Goal: Information Seeking & Learning: Learn about a topic

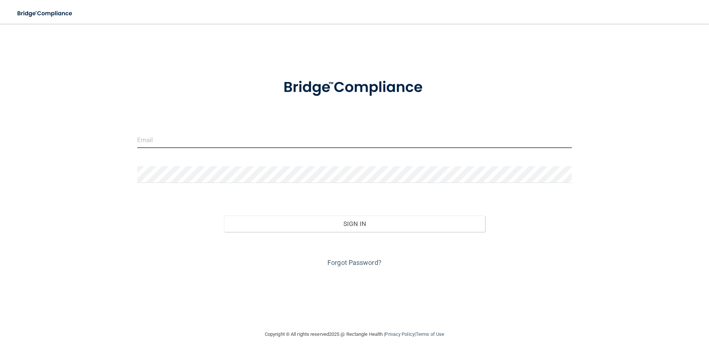
click at [225, 139] on input "email" at bounding box center [354, 139] width 435 height 17
type input "scm.hdg@wavedp.com"
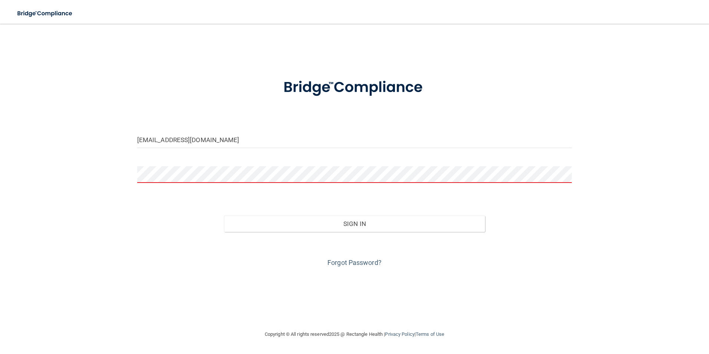
click at [349, 269] on div "scm.hdg@wavedp.com Invalid email/password. You don't have permission to access …" at bounding box center [354, 176] width 679 height 291
click at [347, 258] on link "Forgot Password?" at bounding box center [354, 262] width 54 height 8
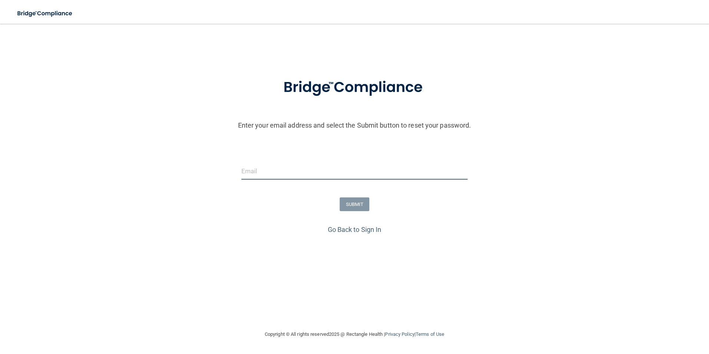
click at [266, 173] on input "email" at bounding box center [354, 171] width 226 height 17
type input "SCM.HDG@WAVEDP.COM"
click at [360, 201] on button "SUBMIT" at bounding box center [354, 204] width 30 height 14
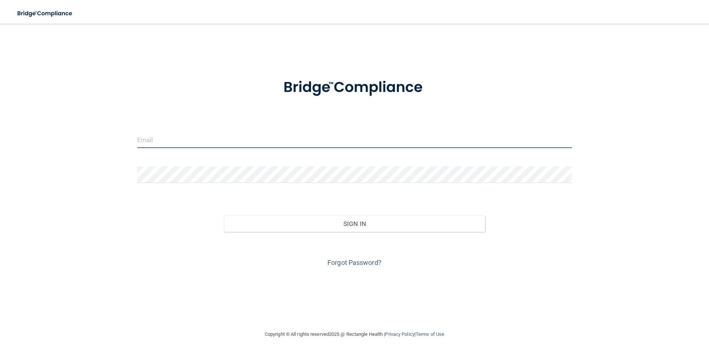
click at [216, 144] on input "email" at bounding box center [354, 139] width 435 height 17
type input "[EMAIL_ADDRESS][DOMAIN_NAME]"
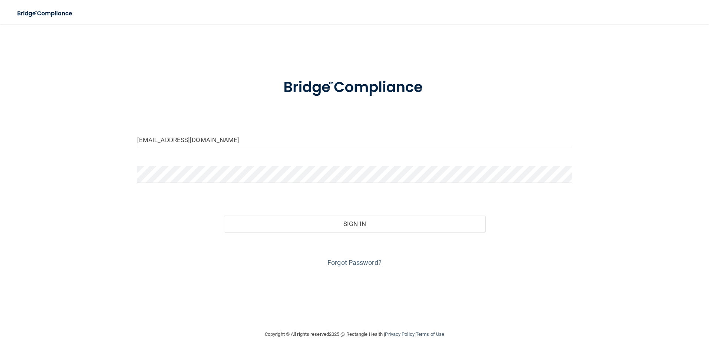
click at [144, 242] on div "Forgot Password?" at bounding box center [355, 250] width 446 height 37
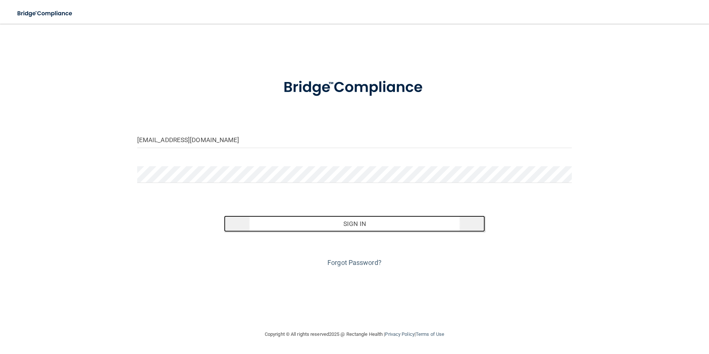
click at [348, 221] on button "Sign In" at bounding box center [354, 223] width 261 height 16
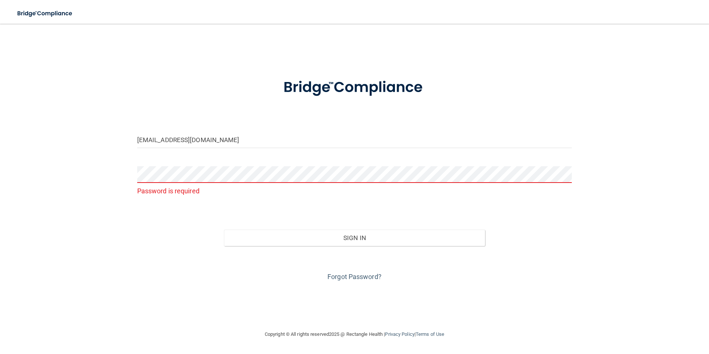
click at [335, 270] on div "Forgot Password?" at bounding box center [355, 264] width 446 height 37
click at [346, 277] on link "Forgot Password?" at bounding box center [354, 276] width 54 height 8
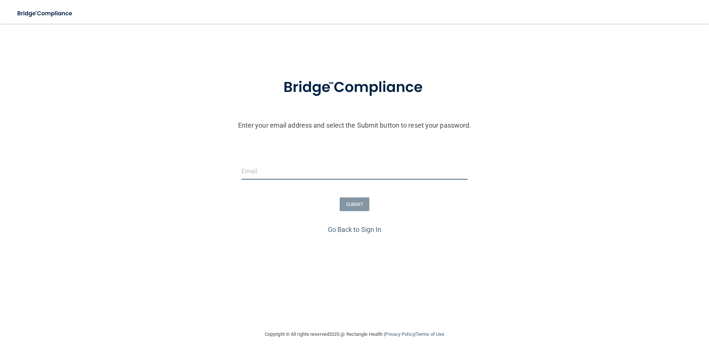
click at [275, 173] on input "email" at bounding box center [354, 171] width 226 height 17
drag, startPoint x: 353, startPoint y: 203, endPoint x: 341, endPoint y: 162, distance: 43.0
click at [341, 162] on form "Enter your email address and select the Submit button to reset your password. […" at bounding box center [354, 145] width 701 height 155
click at [334, 169] on input "[EMAIL_ADDRESS][DOMAIN_NAME]" at bounding box center [354, 171] width 226 height 17
type input "[EMAIL_ADDRESS][DOMAIN_NAME]"
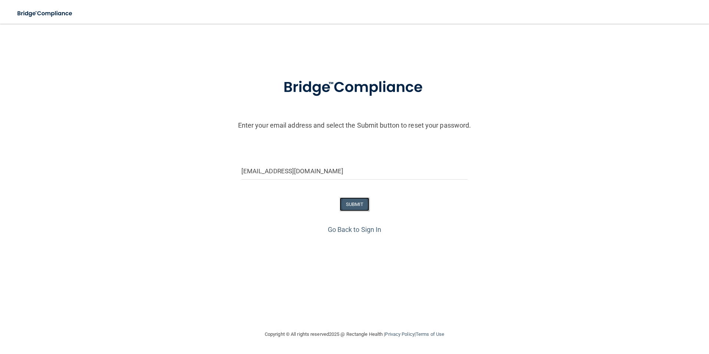
click at [362, 207] on button "SUBMIT" at bounding box center [354, 204] width 30 height 14
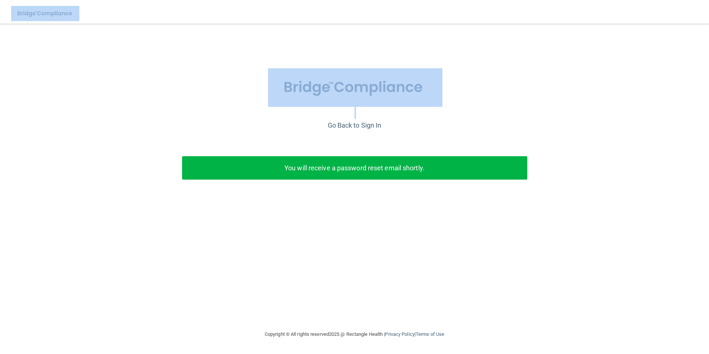
click at [708, 46] on html "Toggle navigation Manage My Enterprise Manage My Location Enter your email addr…" at bounding box center [354, 177] width 709 height 354
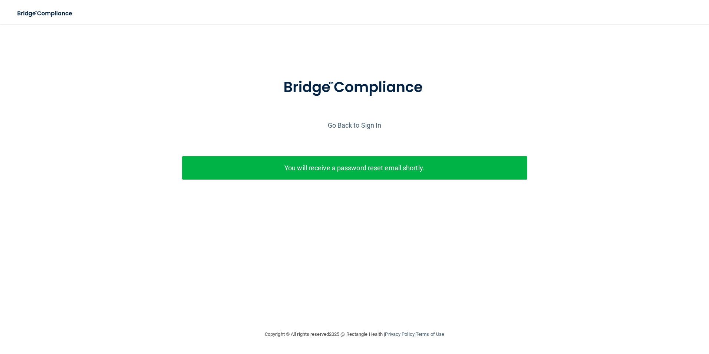
drag, startPoint x: 411, startPoint y: 162, endPoint x: 432, endPoint y: 187, distance: 32.9
click at [412, 169] on p "You will receive a password reset email shortly." at bounding box center [355, 168] width 334 height 12
click at [434, 178] on div "You will receive a password reset email shortly." at bounding box center [354, 167] width 345 height 23
click at [441, 171] on p "You will receive a password reset email shortly." at bounding box center [355, 168] width 334 height 12
click at [362, 124] on link "Go Back to Sign In" at bounding box center [355, 125] width 54 height 8
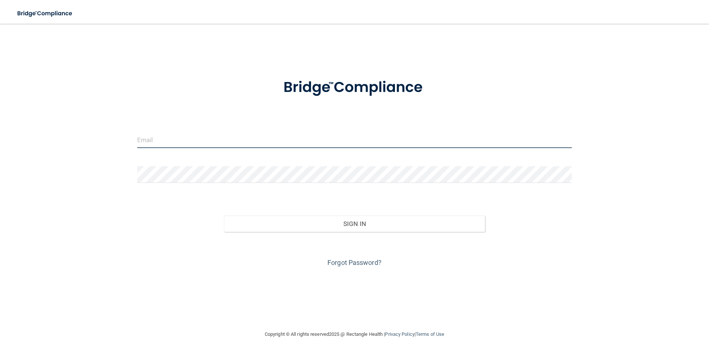
click at [189, 135] on input "email" at bounding box center [354, 139] width 435 height 17
type input "[EMAIL_ADDRESS][DOMAIN_NAME]"
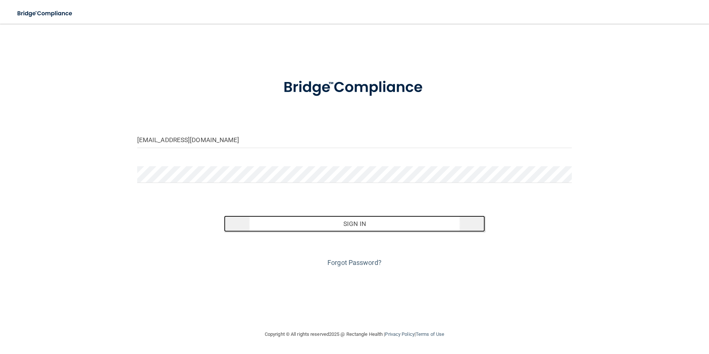
click at [424, 221] on button "Sign In" at bounding box center [354, 223] width 261 height 16
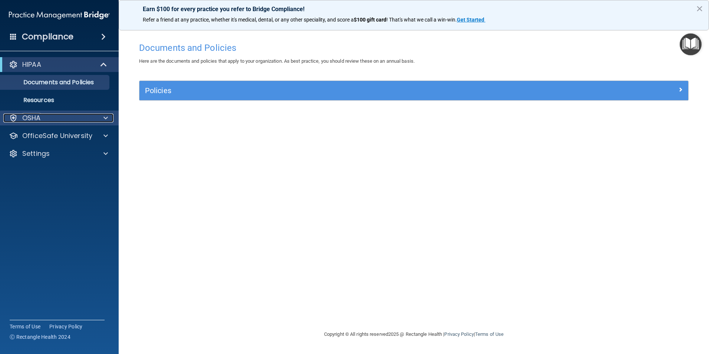
click at [60, 115] on div "OSHA" at bounding box center [49, 117] width 92 height 9
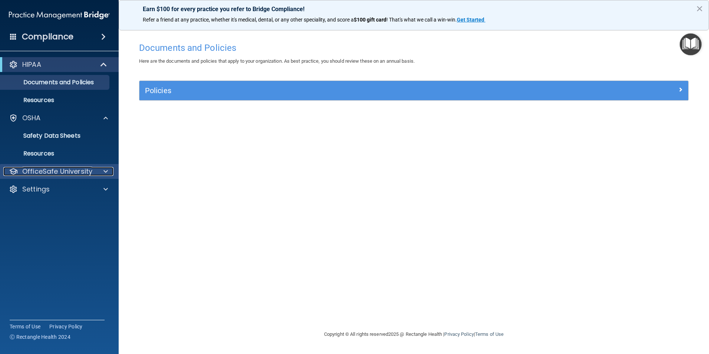
click at [105, 169] on span at bounding box center [105, 171] width 4 height 9
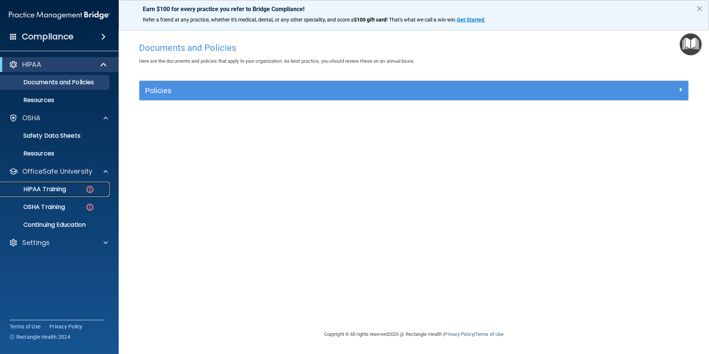
click at [63, 190] on p "HIPAA Training" at bounding box center [35, 188] width 61 height 7
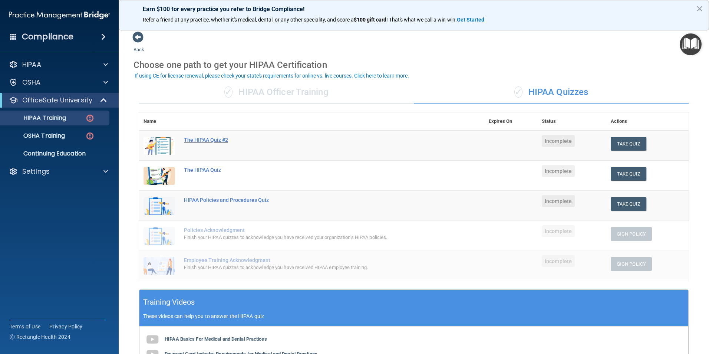
click at [209, 142] on div "The HIPAA Quiz #2" at bounding box center [315, 140] width 263 height 6
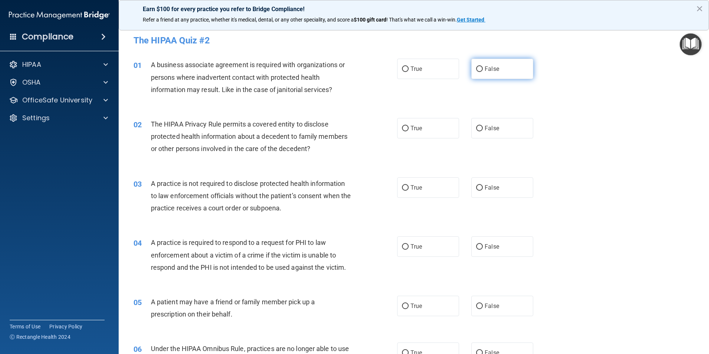
click at [479, 70] on label "False" at bounding box center [502, 69] width 62 height 20
click at [479, 70] on input "False" at bounding box center [479, 69] width 7 height 6
radio input "true"
click at [487, 129] on span "False" at bounding box center [491, 128] width 14 height 7
click at [483, 129] on input "False" at bounding box center [479, 129] width 7 height 6
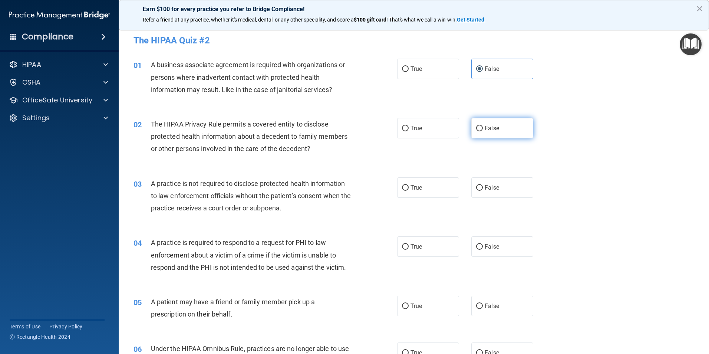
radio input "true"
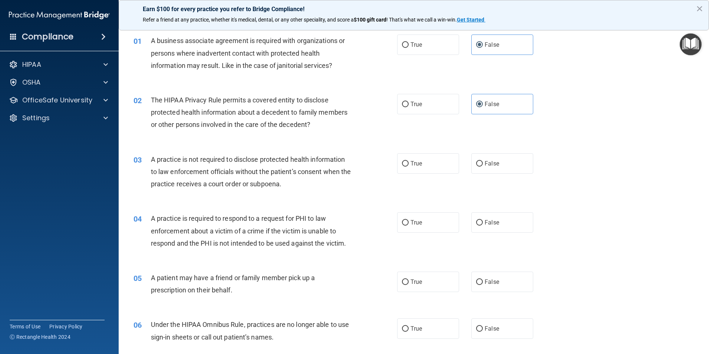
scroll to position [37, 0]
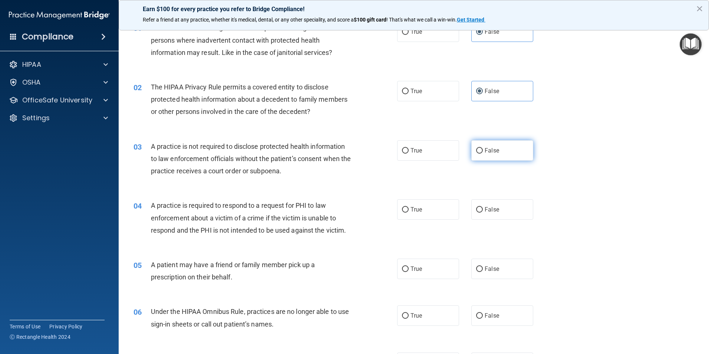
click at [477, 153] on input "False" at bounding box center [479, 151] width 7 height 6
radio input "true"
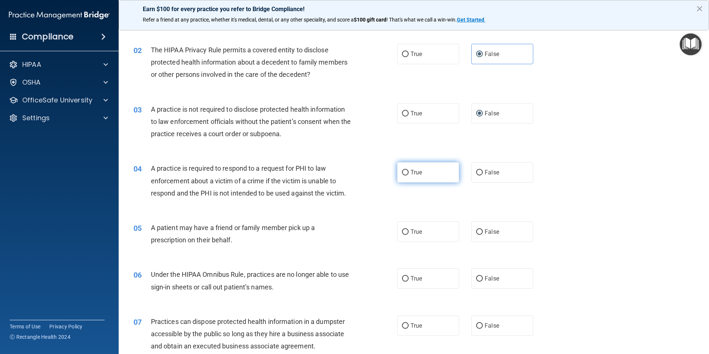
click at [402, 173] on input "True" at bounding box center [405, 173] width 7 height 6
radio input "true"
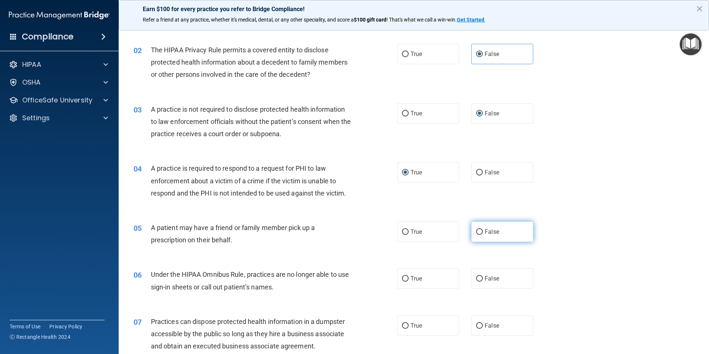
click at [480, 231] on label "False" at bounding box center [502, 231] width 62 height 20
click at [480, 231] on input "False" at bounding box center [479, 232] width 7 height 6
radio input "true"
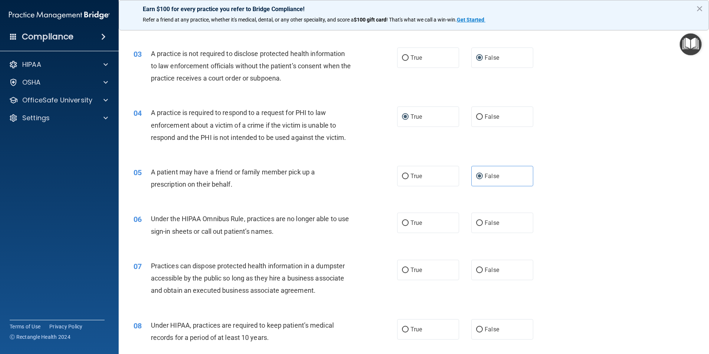
scroll to position [148, 0]
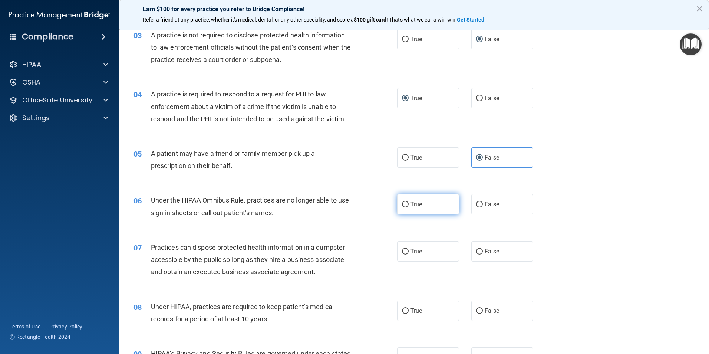
click at [404, 204] on input "True" at bounding box center [405, 205] width 7 height 6
radio input "true"
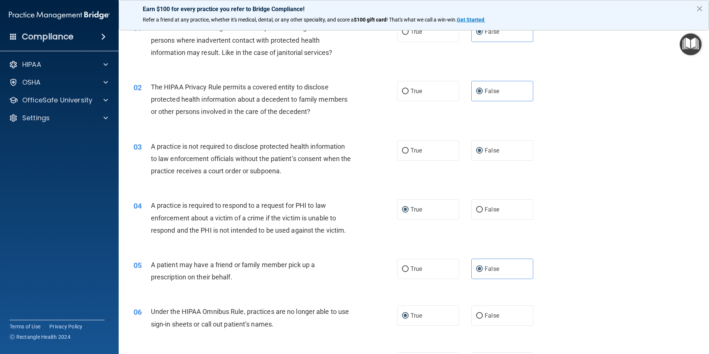
scroll to position [0, 0]
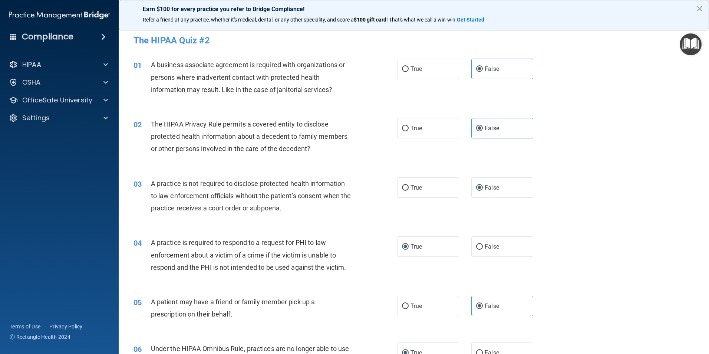
click at [692, 44] on img "Open Resource Center" at bounding box center [690, 44] width 22 height 22
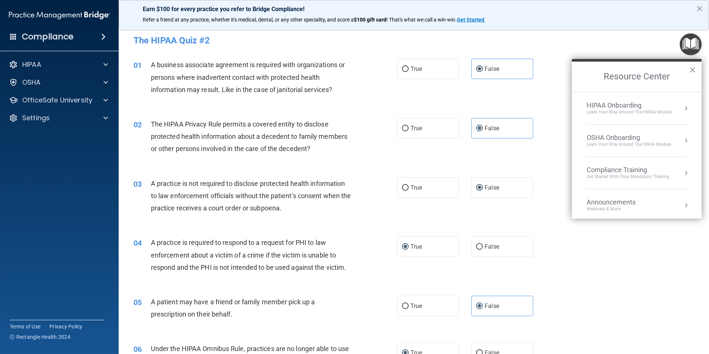
click at [672, 278] on div "04 A practice is required to respond to a request for PHI to law enforcement ab…" at bounding box center [413, 256] width 571 height 59
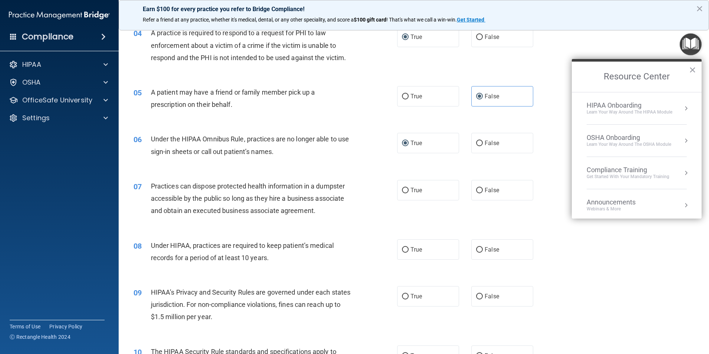
scroll to position [222, 0]
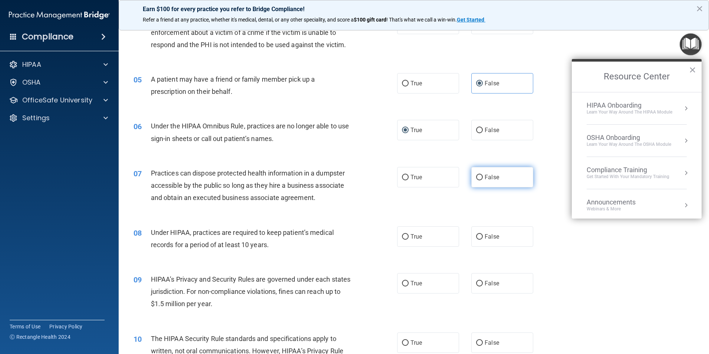
click at [484, 177] on span "False" at bounding box center [491, 176] width 14 height 7
click at [481, 177] on input "False" at bounding box center [479, 178] width 7 height 6
radio input "true"
click at [258, 219] on div "08 Under HIPAA, practices are required to keep patient’s medical records for a …" at bounding box center [413, 240] width 571 height 47
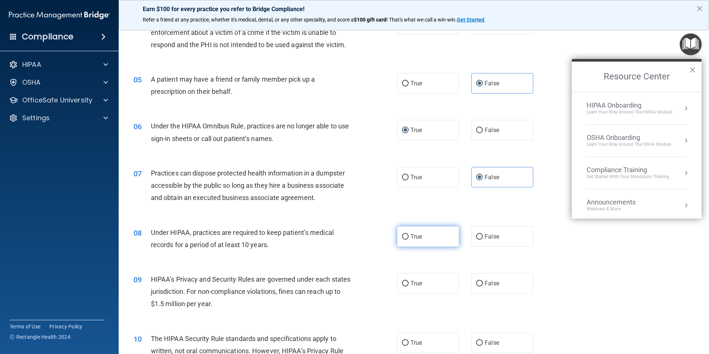
click at [420, 236] on label "True" at bounding box center [428, 236] width 62 height 20
click at [408, 236] on input "True" at bounding box center [405, 237] width 7 height 6
radio input "true"
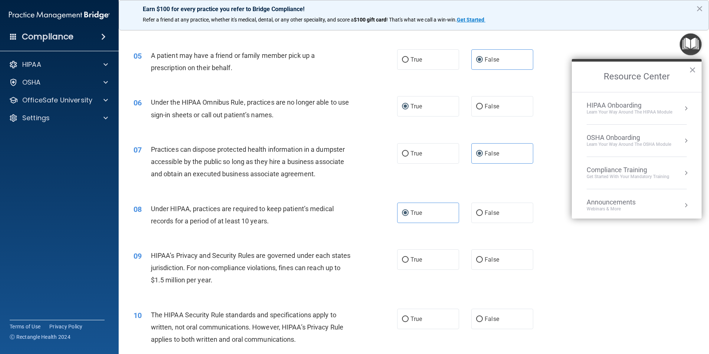
scroll to position [259, 0]
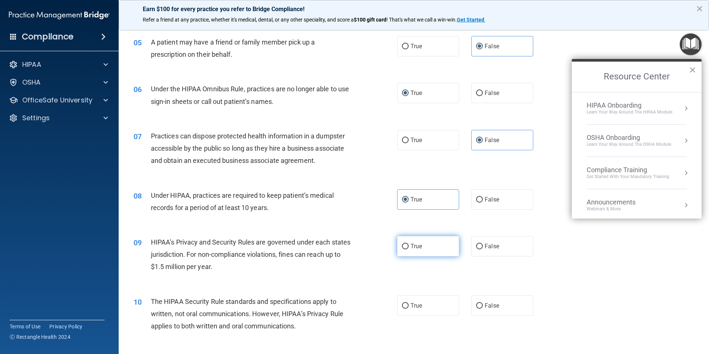
click at [402, 246] on input "True" at bounding box center [405, 246] width 7 height 6
radio input "true"
click at [623, 104] on div "HIPAA Onboarding" at bounding box center [629, 105] width 86 height 8
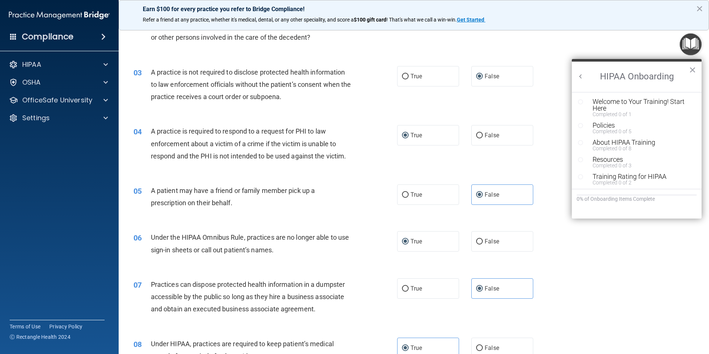
scroll to position [0, 0]
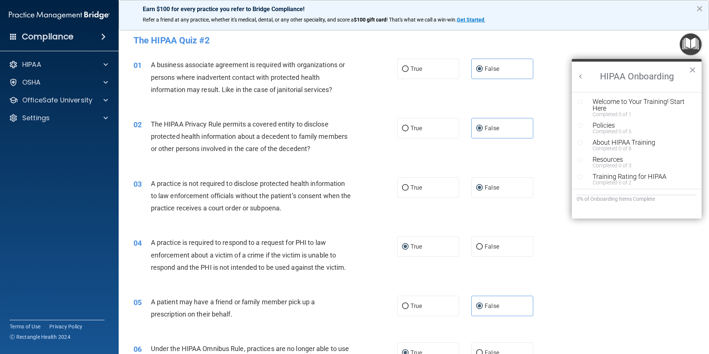
click at [699, 9] on button "×" at bounding box center [699, 9] width 7 height 12
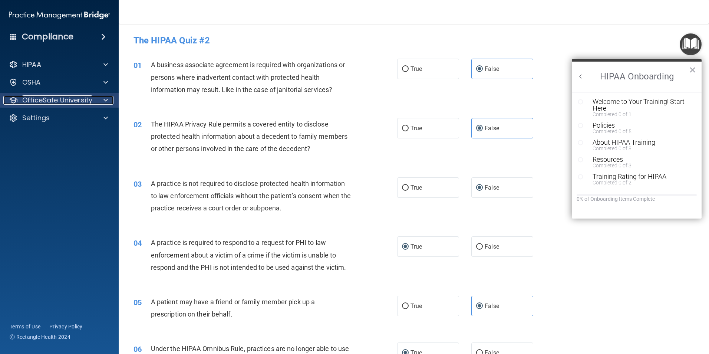
click at [37, 103] on p "OfficeSafe University" at bounding box center [57, 100] width 70 height 9
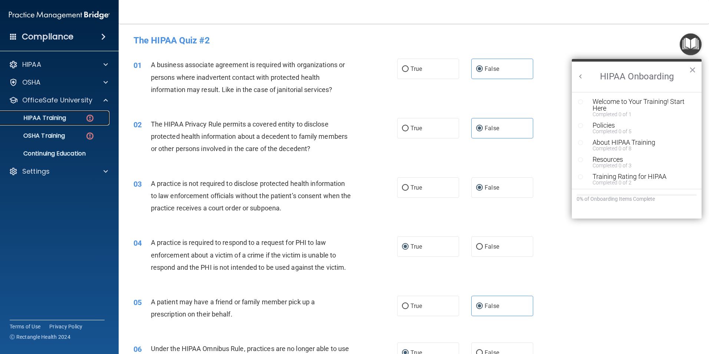
click at [42, 118] on p "HIPAA Training" at bounding box center [35, 117] width 61 height 7
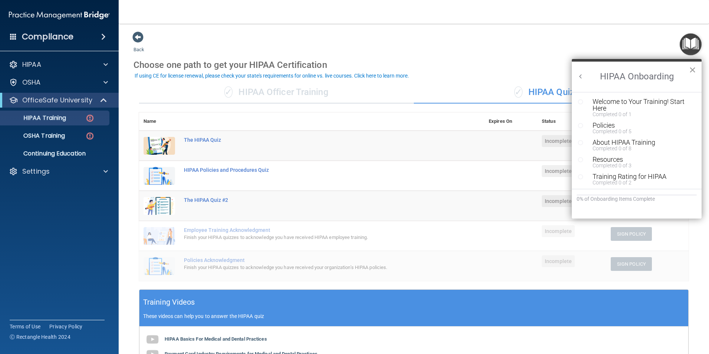
click at [693, 66] on button "×" at bounding box center [692, 70] width 7 height 12
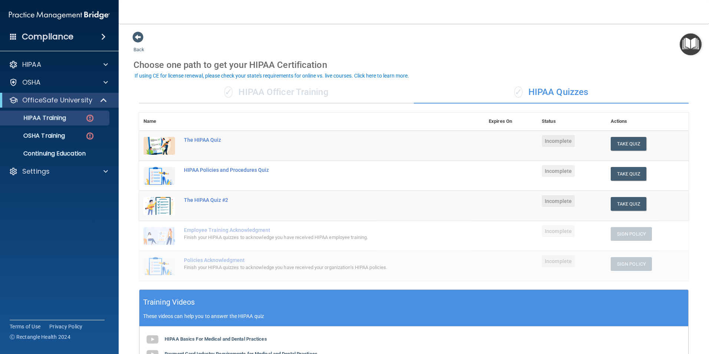
click at [502, 41] on div "Back Choose one path to get your HIPAA Certification ✓ HIPAA Officer Training ✓…" at bounding box center [413, 260] width 560 height 458
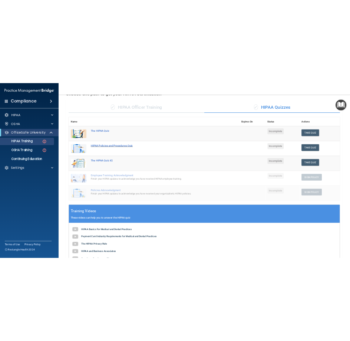
scroll to position [111, 0]
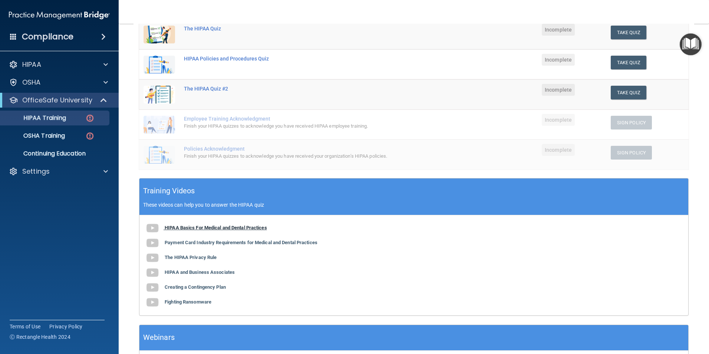
click at [193, 227] on b "HIPAA Basics For Medical and Dental Practices" at bounding box center [216, 228] width 102 height 6
click at [627, 28] on button "Take Quiz" at bounding box center [628, 33] width 36 height 14
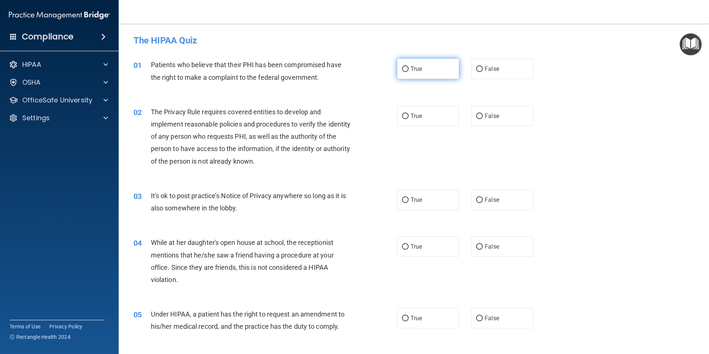
click at [406, 69] on label "True" at bounding box center [428, 69] width 62 height 20
click at [406, 69] on input "True" at bounding box center [405, 69] width 7 height 6
radio input "true"
click at [413, 113] on span "True" at bounding box center [415, 115] width 11 height 7
click at [408, 113] on input "True" at bounding box center [405, 116] width 7 height 6
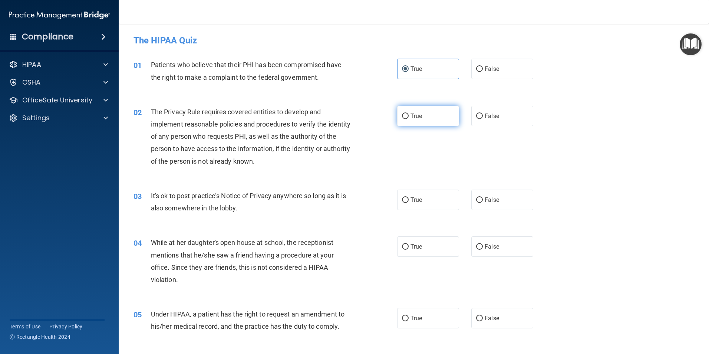
radio input "true"
click at [372, 172] on div "02 The Privacy Rule requires covered entities to develop and implement reasonab…" at bounding box center [413, 138] width 571 height 84
click at [405, 246] on input "True" at bounding box center [405, 247] width 7 height 6
radio input "true"
click at [490, 245] on span "False" at bounding box center [491, 246] width 14 height 7
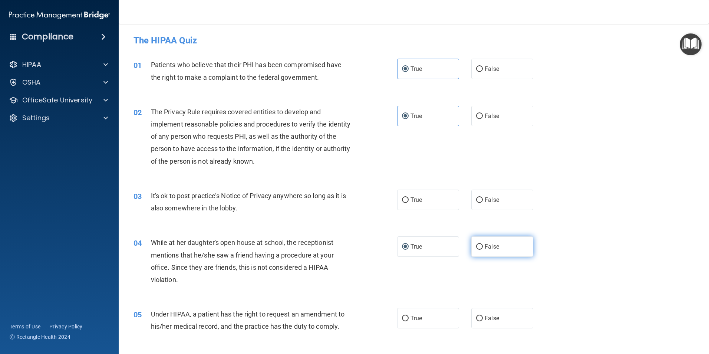
click at [483, 245] on input "False" at bounding box center [479, 247] width 7 height 6
radio input "true"
radio input "false"
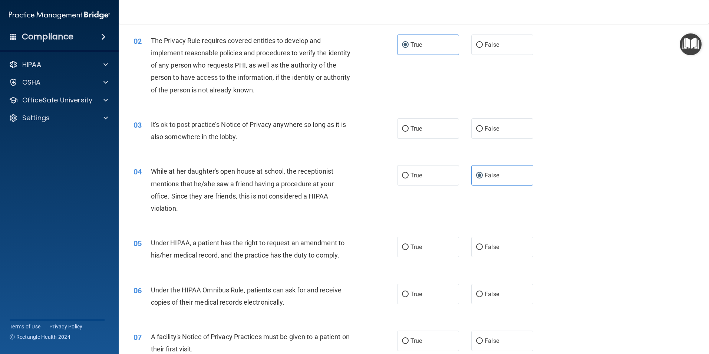
scroll to position [74, 0]
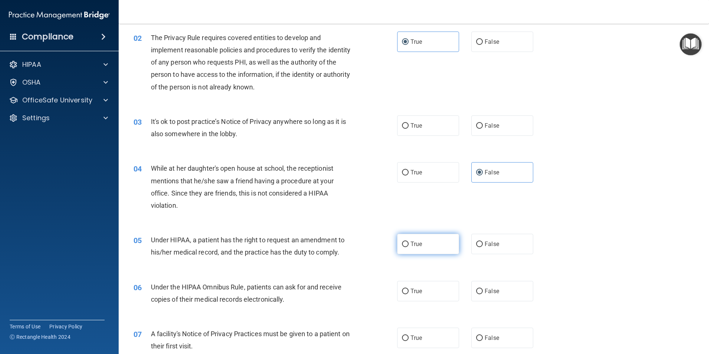
click at [405, 244] on input "True" at bounding box center [405, 244] width 7 height 6
radio input "true"
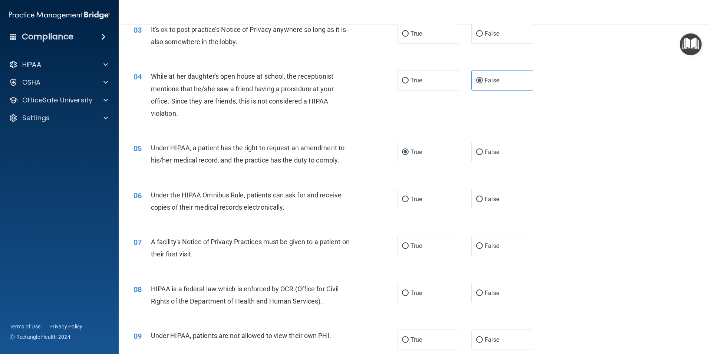
scroll to position [185, 0]
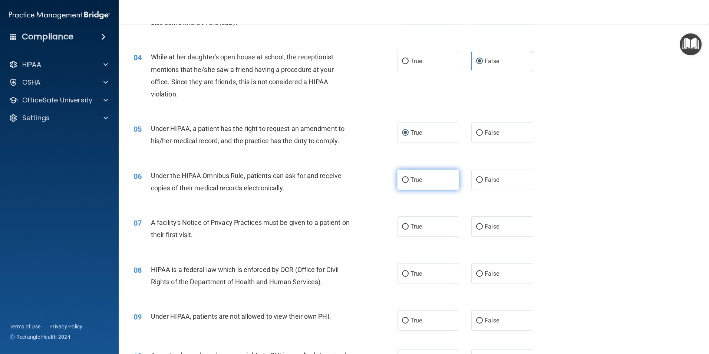
click at [404, 178] on input "True" at bounding box center [405, 180] width 7 height 6
radio input "true"
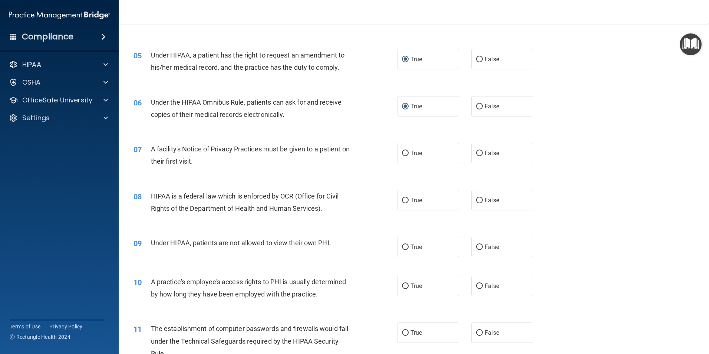
scroll to position [259, 0]
click at [402, 152] on input "True" at bounding box center [405, 153] width 7 height 6
radio input "true"
click at [476, 244] on input "False" at bounding box center [479, 246] width 7 height 6
radio input "true"
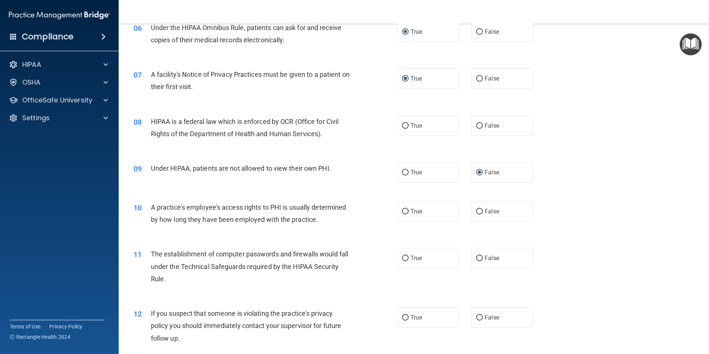
scroll to position [334, 0]
click at [478, 209] on input "False" at bounding box center [479, 211] width 7 height 6
radio input "true"
click at [410, 257] on span "True" at bounding box center [415, 257] width 11 height 7
click at [408, 257] on input "True" at bounding box center [405, 258] width 7 height 6
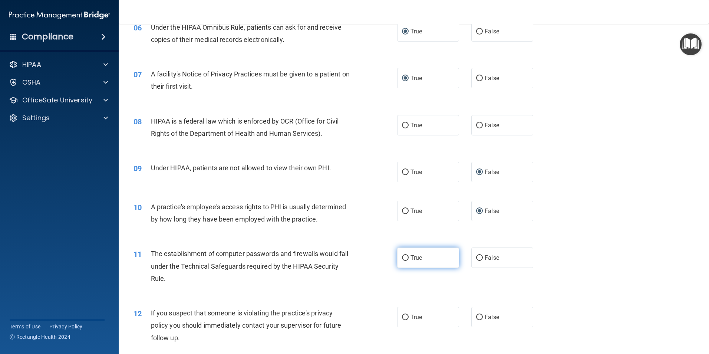
radio input "true"
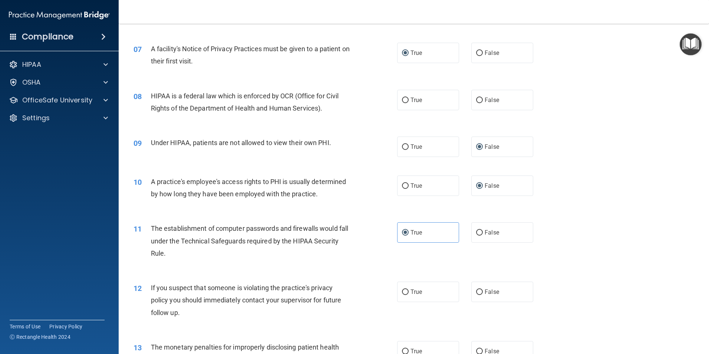
scroll to position [371, 0]
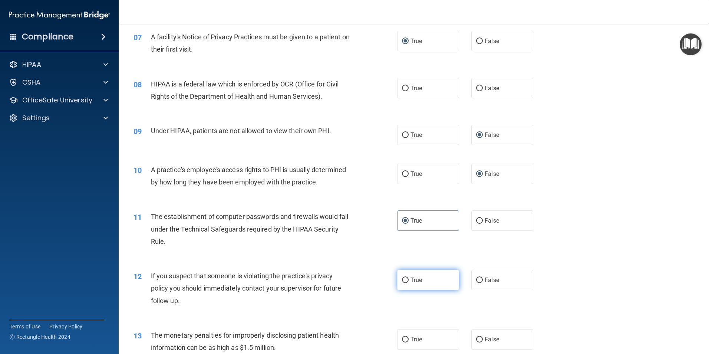
click at [407, 281] on label "True" at bounding box center [428, 279] width 62 height 20
click at [407, 281] on input "True" at bounding box center [405, 280] width 7 height 6
radio input "true"
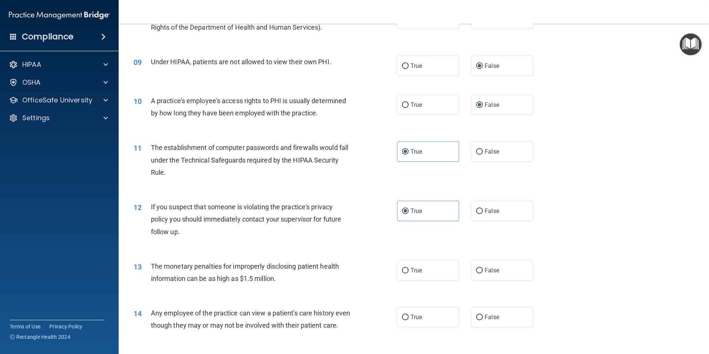
scroll to position [482, 0]
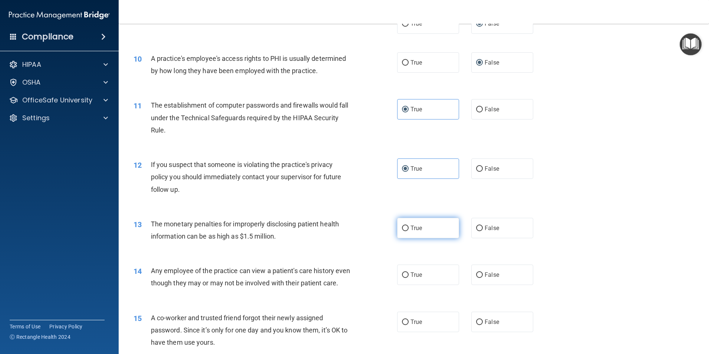
click at [404, 229] on input "True" at bounding box center [405, 228] width 7 height 6
radio input "true"
click at [407, 274] on label "True" at bounding box center [428, 274] width 62 height 20
click at [407, 274] on input "True" at bounding box center [405, 275] width 7 height 6
radio input "true"
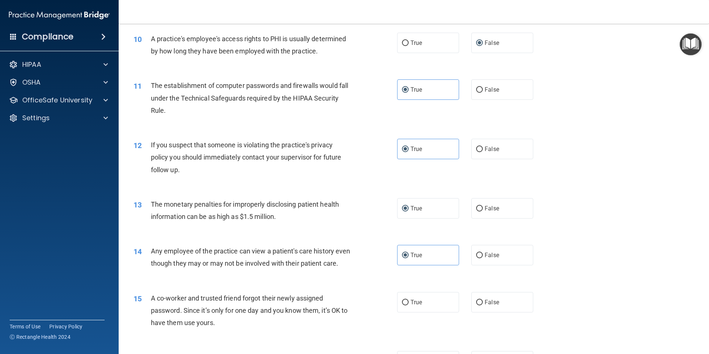
scroll to position [519, 0]
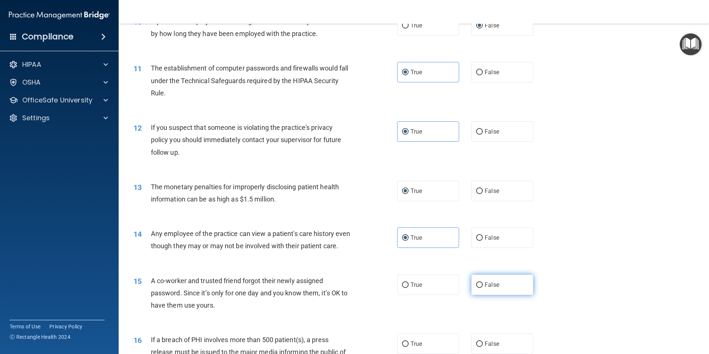
click at [484, 288] on span "False" at bounding box center [491, 284] width 14 height 7
click at [483, 288] on input "False" at bounding box center [479, 285] width 7 height 6
radio input "true"
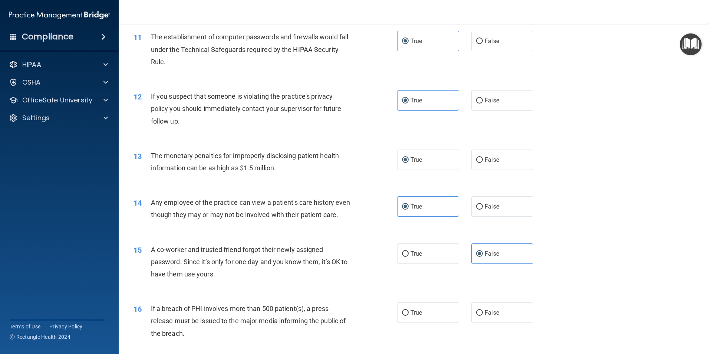
scroll to position [593, 0]
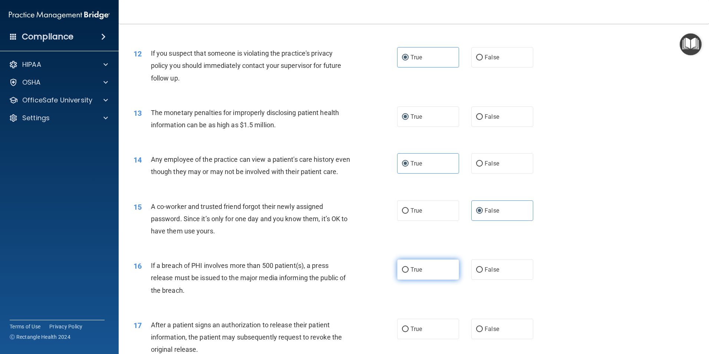
click at [406, 279] on label "True" at bounding box center [428, 269] width 62 height 20
click at [406, 272] on input "True" at bounding box center [405, 270] width 7 height 6
radio input "true"
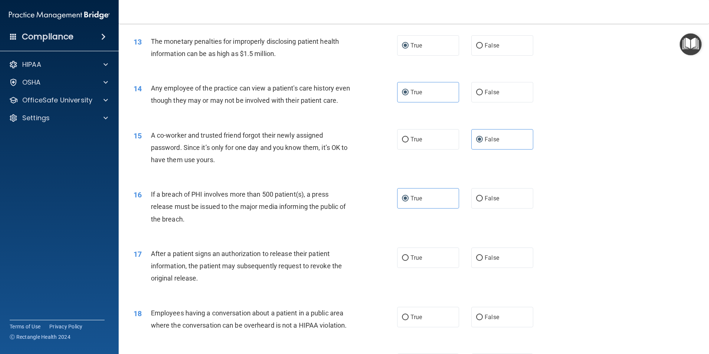
scroll to position [667, 0]
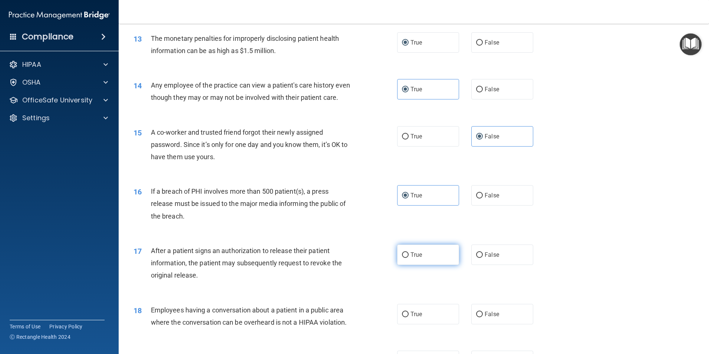
click at [410, 258] on span "True" at bounding box center [415, 254] width 11 height 7
click at [408, 258] on input "True" at bounding box center [405, 255] width 7 height 6
radio input "true"
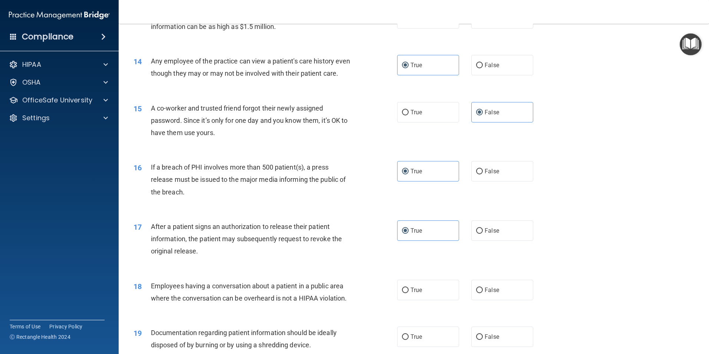
scroll to position [704, 0]
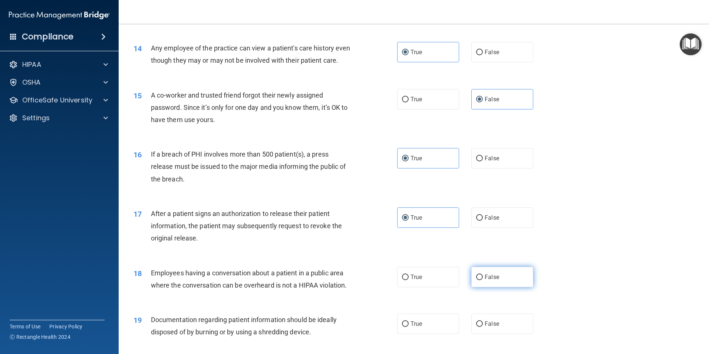
click at [486, 287] on label "False" at bounding box center [502, 276] width 62 height 20
click at [483, 280] on input "False" at bounding box center [479, 277] width 7 height 6
radio input "true"
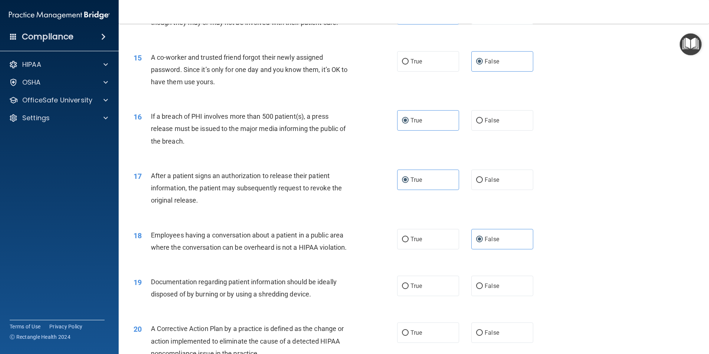
scroll to position [778, 0]
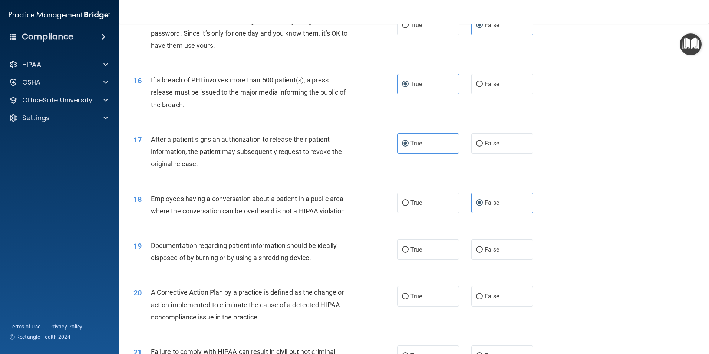
drag, startPoint x: 404, startPoint y: 259, endPoint x: 376, endPoint y: 278, distance: 33.7
click at [546, 239] on ng-form "19 Documentation regarding patient information should be ideally disposed of by…" at bounding box center [546, 239] width 0 height 0
click at [366, 267] on div "19 Documentation regarding patient information should be ideally disposed of by…" at bounding box center [265, 253] width 286 height 28
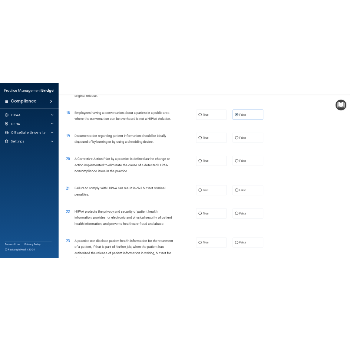
scroll to position [927, 0]
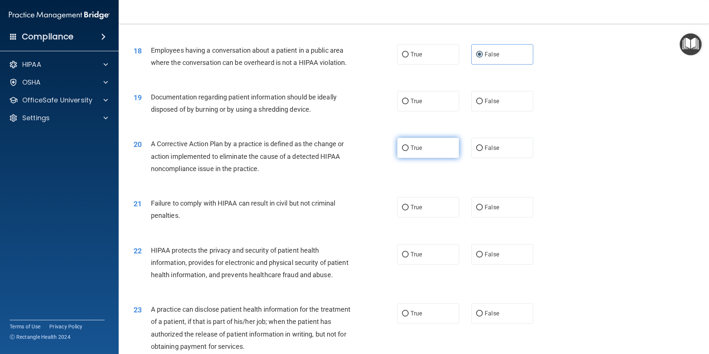
click at [407, 158] on label "True" at bounding box center [428, 147] width 62 height 20
click at [407, 151] on input "True" at bounding box center [405, 148] width 7 height 6
radio input "true"
click at [402, 104] on input "True" at bounding box center [405, 102] width 7 height 6
radio input "true"
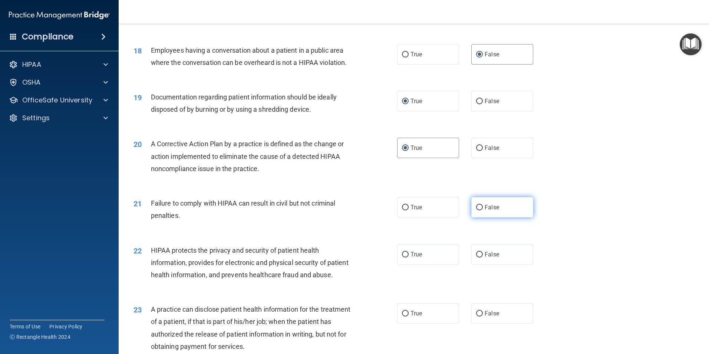
drag, startPoint x: 487, startPoint y: 212, endPoint x: 487, endPoint y: 217, distance: 4.8
click at [487, 213] on label "False" at bounding box center [502, 207] width 62 height 20
click at [483, 210] on input "False" at bounding box center [479, 208] width 7 height 6
radio input "true"
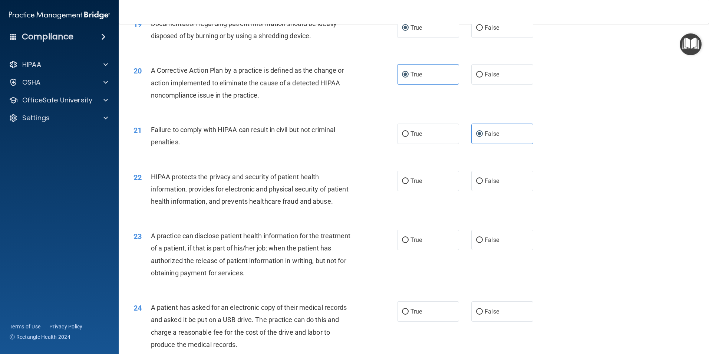
scroll to position [1001, 0]
click at [402, 183] on input "True" at bounding box center [405, 181] width 7 height 6
radio input "true"
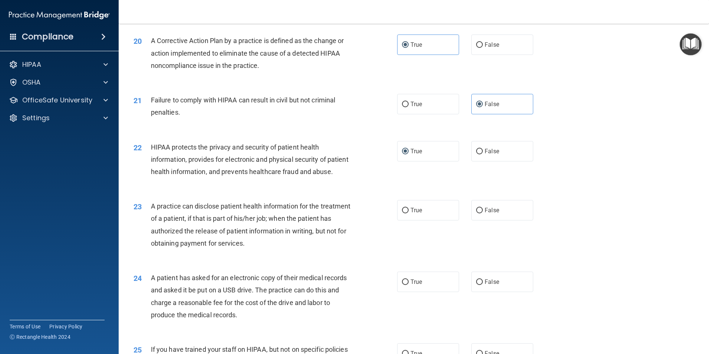
scroll to position [1075, 0]
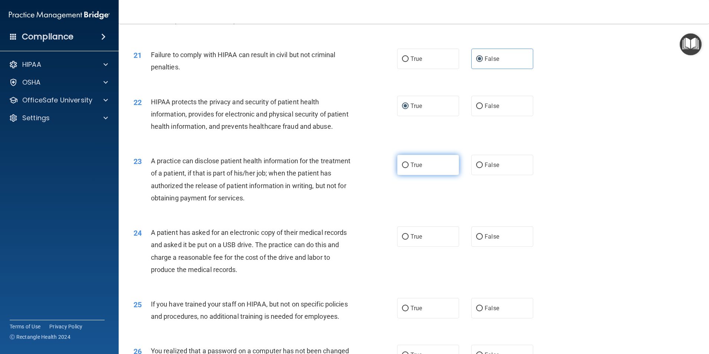
click at [410, 168] on span "True" at bounding box center [415, 164] width 11 height 7
click at [408, 168] on input "True" at bounding box center [405, 165] width 7 height 6
radio input "true"
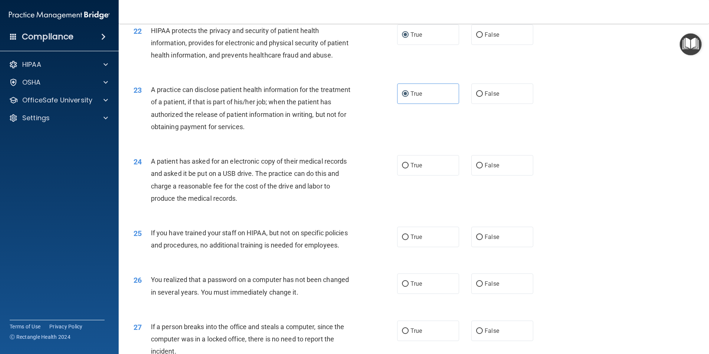
scroll to position [1149, 0]
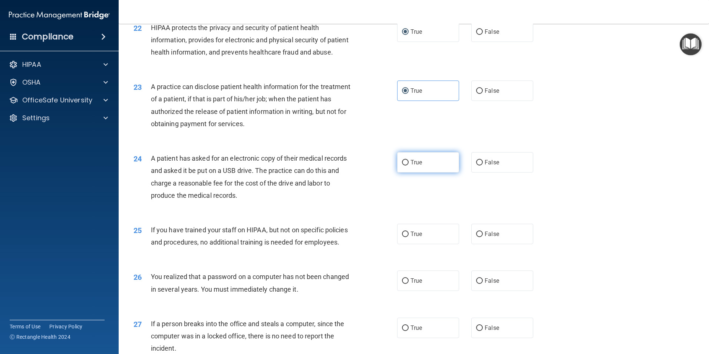
click at [405, 165] on input "True" at bounding box center [405, 163] width 7 height 6
radio input "true"
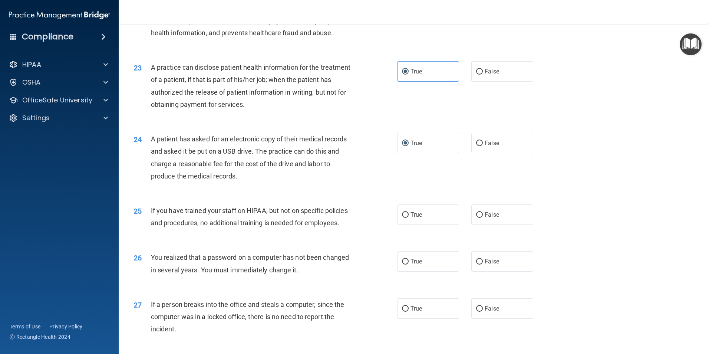
scroll to position [1186, 0]
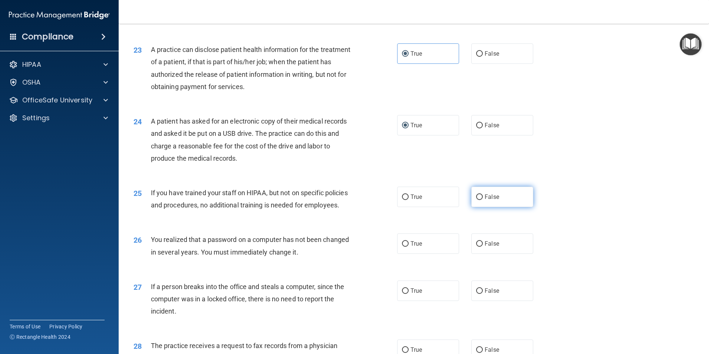
click at [486, 200] on span "False" at bounding box center [491, 196] width 14 height 7
click at [483, 200] on input "False" at bounding box center [479, 197] width 7 height 6
radio input "true"
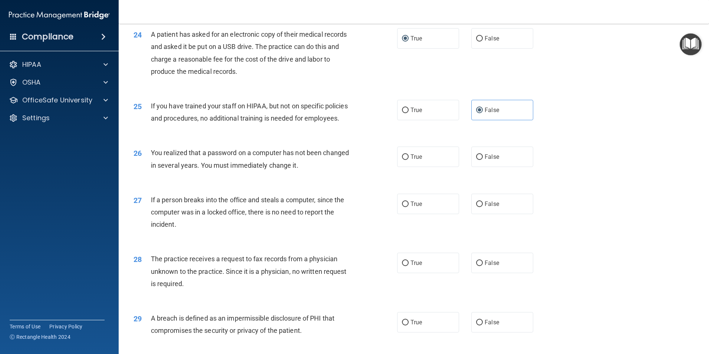
scroll to position [1297, 0]
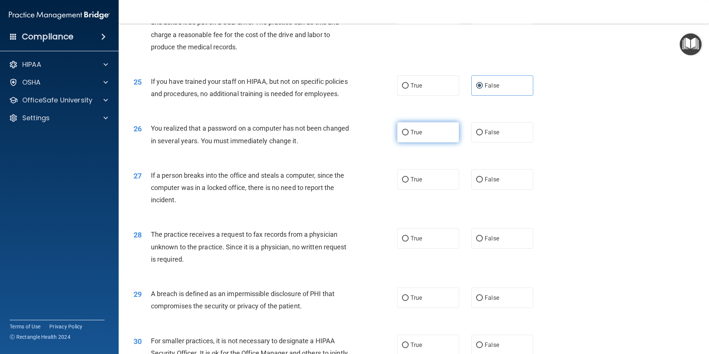
click at [410, 136] on span "True" at bounding box center [415, 132] width 11 height 7
click at [408, 135] on input "True" at bounding box center [405, 133] width 7 height 6
radio input "true"
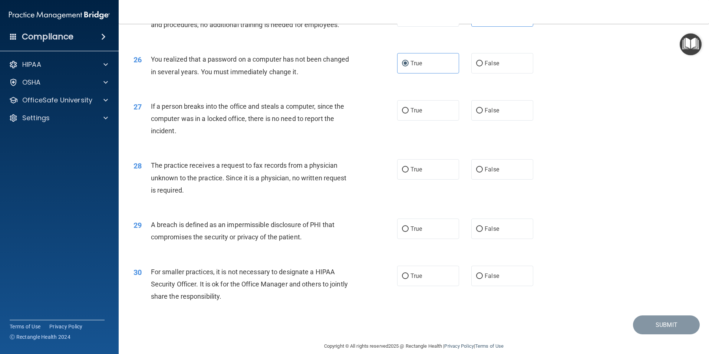
scroll to position [1371, 0]
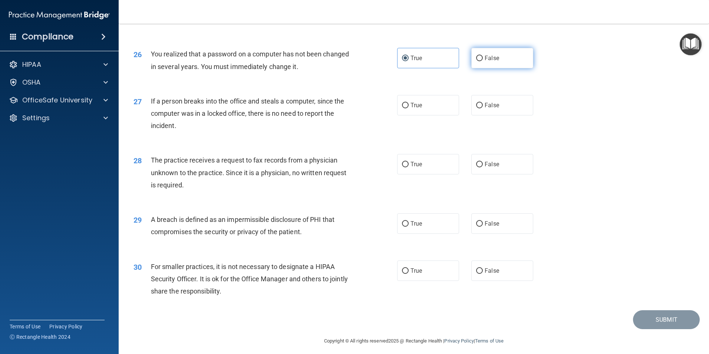
click at [477, 61] on input "False" at bounding box center [479, 59] width 7 height 6
radio input "true"
radio input "false"
click at [484, 109] on span "False" at bounding box center [491, 105] width 14 height 7
drag, startPoint x: 483, startPoint y: 141, endPoint x: 478, endPoint y: 141, distance: 4.4
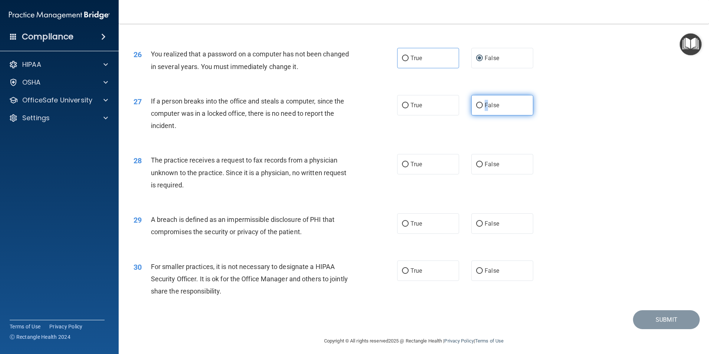
click at [478, 108] on input "False" at bounding box center [479, 106] width 7 height 6
radio input "true"
click at [476, 167] on input "False" at bounding box center [479, 165] width 7 height 6
radio input "true"
click at [616, 204] on div "28 The practice receives a request to fax records from a physician unknown to t…" at bounding box center [413, 174] width 571 height 59
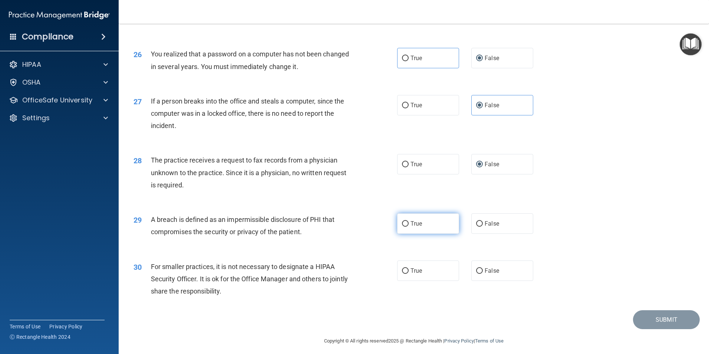
click at [405, 226] on input "True" at bounding box center [405, 224] width 7 height 6
radio input "true"
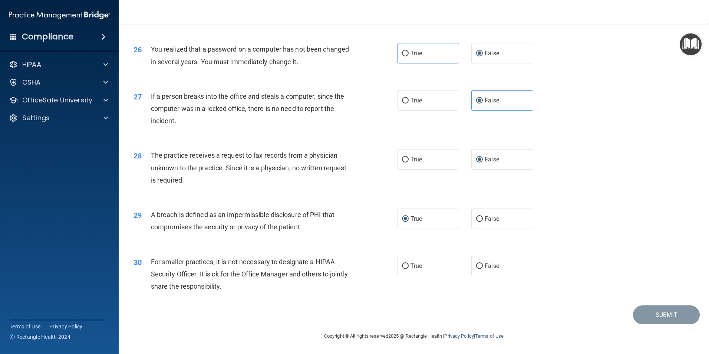
scroll to position [1413, 0]
click at [480, 264] on label "False" at bounding box center [502, 265] width 62 height 20
click at [480, 264] on input "False" at bounding box center [479, 266] width 7 height 6
radio input "true"
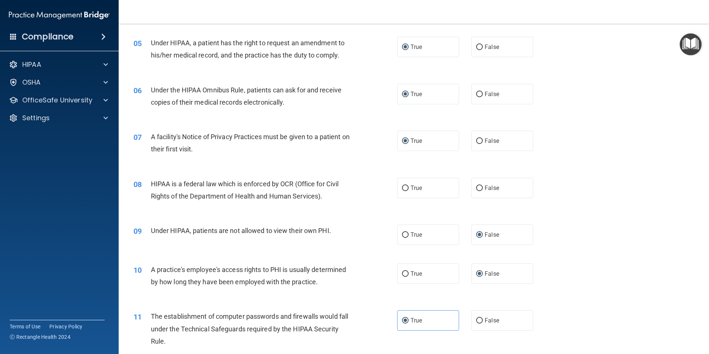
scroll to position [264, 0]
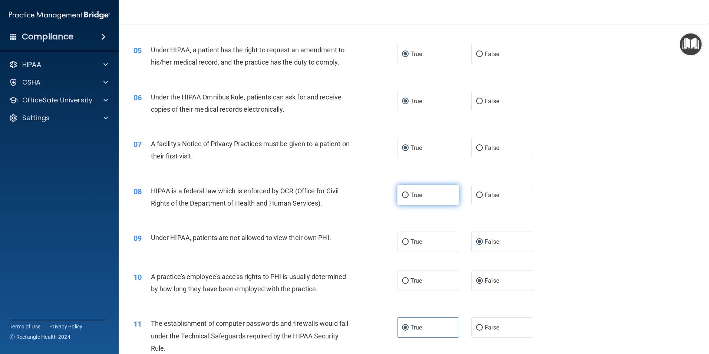
click at [402, 194] on input "True" at bounding box center [405, 195] width 7 height 6
radio input "true"
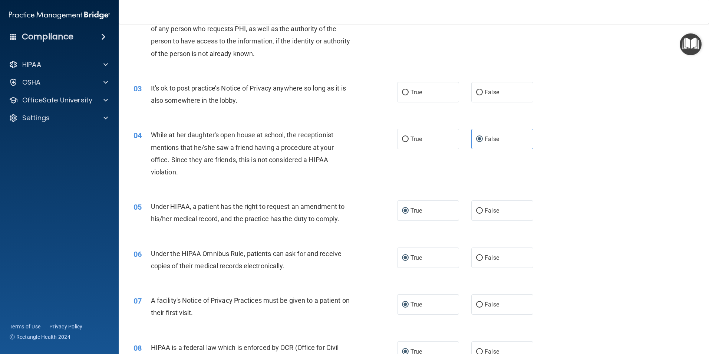
scroll to position [0, 0]
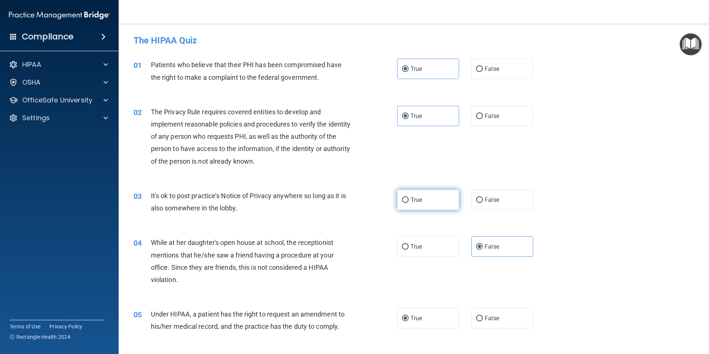
click at [410, 200] on span "True" at bounding box center [415, 199] width 11 height 7
click at [408, 200] on input "True" at bounding box center [405, 200] width 7 height 6
radio input "true"
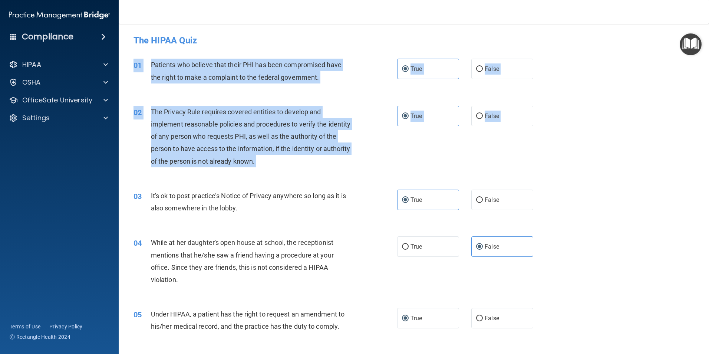
drag, startPoint x: 703, startPoint y: 79, endPoint x: 706, endPoint y: 205, distance: 126.1
click at [706, 205] on main "- The HIPAA Quiz This quiz doesn’t expire until . Are you sure you want to take…" at bounding box center [414, 189] width 590 height 330
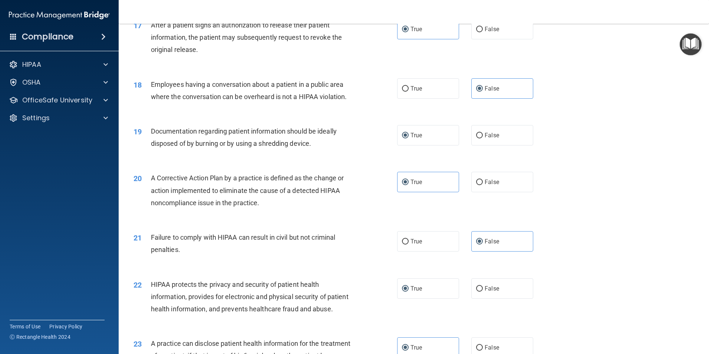
scroll to position [1413, 0]
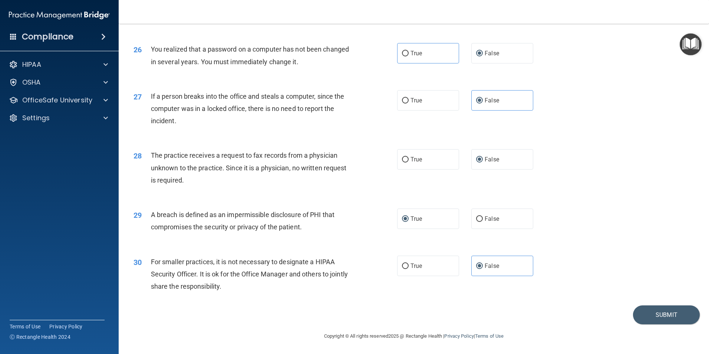
click at [656, 302] on div "30 For smaller practices, it is not necessary to designate a HIPAA Security Off…" at bounding box center [413, 275] width 571 height 59
click at [656, 314] on button "Submit" at bounding box center [666, 314] width 67 height 19
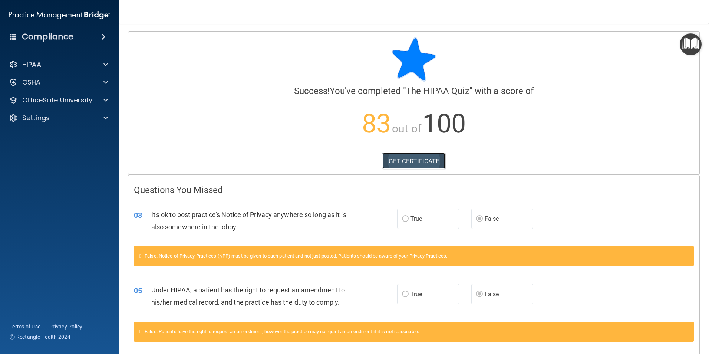
click at [420, 162] on link "GET CERTIFICATE" at bounding box center [413, 161] width 63 height 16
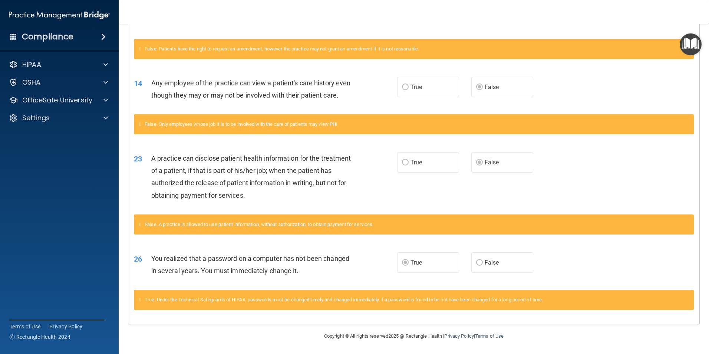
scroll to position [295, 0]
click at [98, 100] on div at bounding box center [104, 100] width 19 height 9
click at [57, 117] on p "HIPAA Training" at bounding box center [35, 117] width 61 height 7
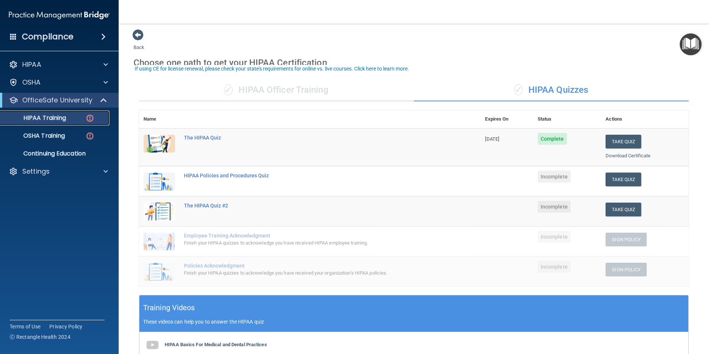
scroll to position [76, 0]
